Goal: Task Accomplishment & Management: Use online tool/utility

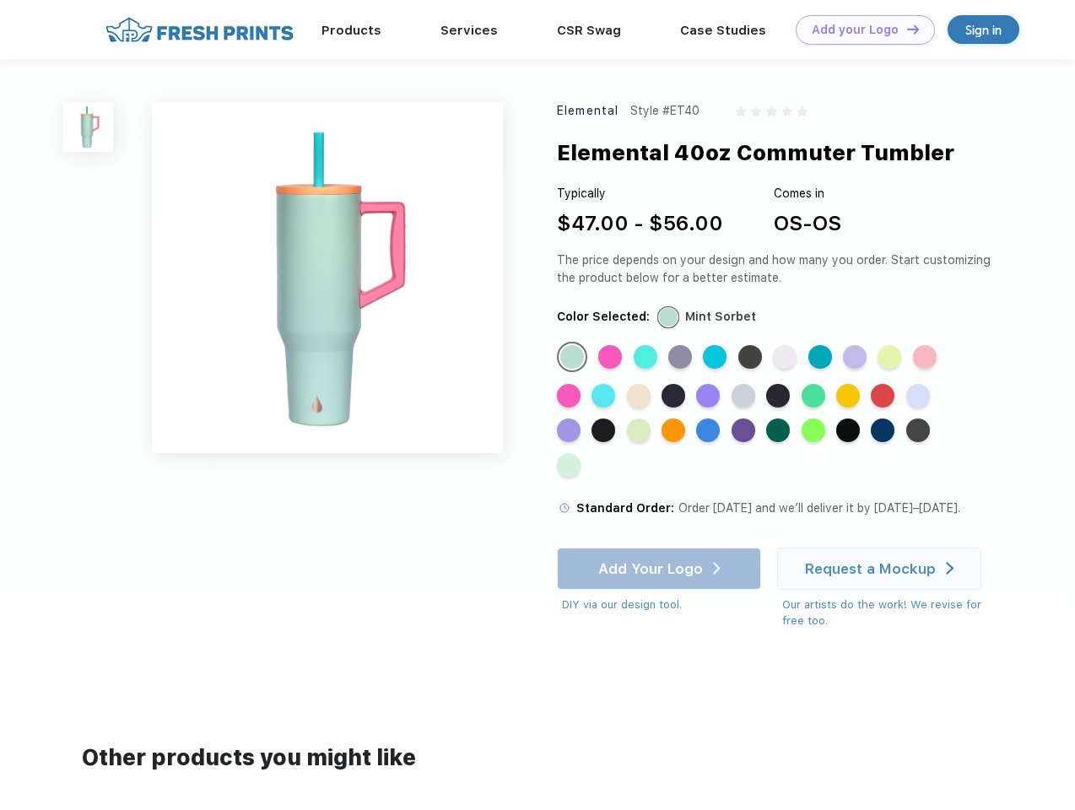
click at [859, 30] on link "Add your Logo Design Tool" at bounding box center [865, 30] width 139 height 30
click at [0, 0] on div "Design Tool" at bounding box center [0, 0] width 0 height 0
click at [906, 29] on link "Add your Logo Design Tool" at bounding box center [865, 30] width 139 height 30
click at [89, 127] on img at bounding box center [88, 127] width 50 height 50
click at [574, 358] on div "Standard Color" at bounding box center [573, 357] width 24 height 24
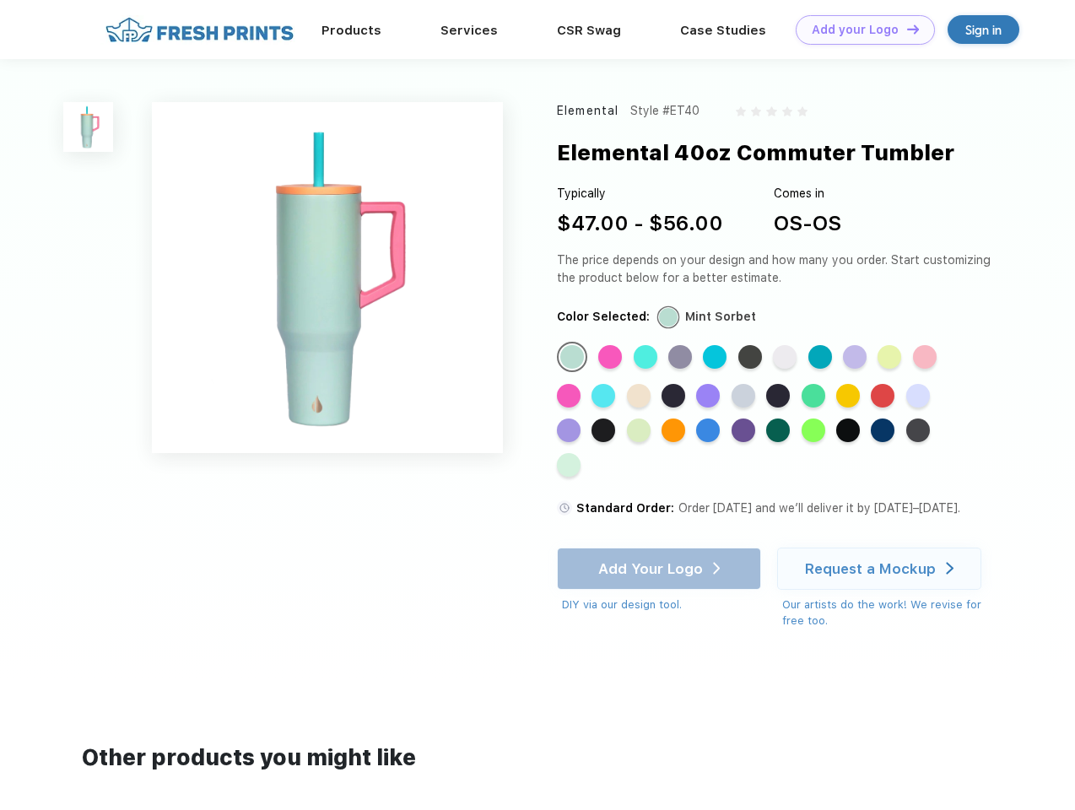
click at [612, 358] on div "Standard Color" at bounding box center [610, 357] width 24 height 24
click at [647, 358] on div "Standard Color" at bounding box center [646, 357] width 24 height 24
click at [682, 358] on div "Standard Color" at bounding box center [681, 357] width 24 height 24
click at [717, 358] on div "Standard Color" at bounding box center [715, 357] width 24 height 24
click at [752, 358] on div "Standard Color" at bounding box center [751, 357] width 24 height 24
